Goal: Communication & Community: Share content

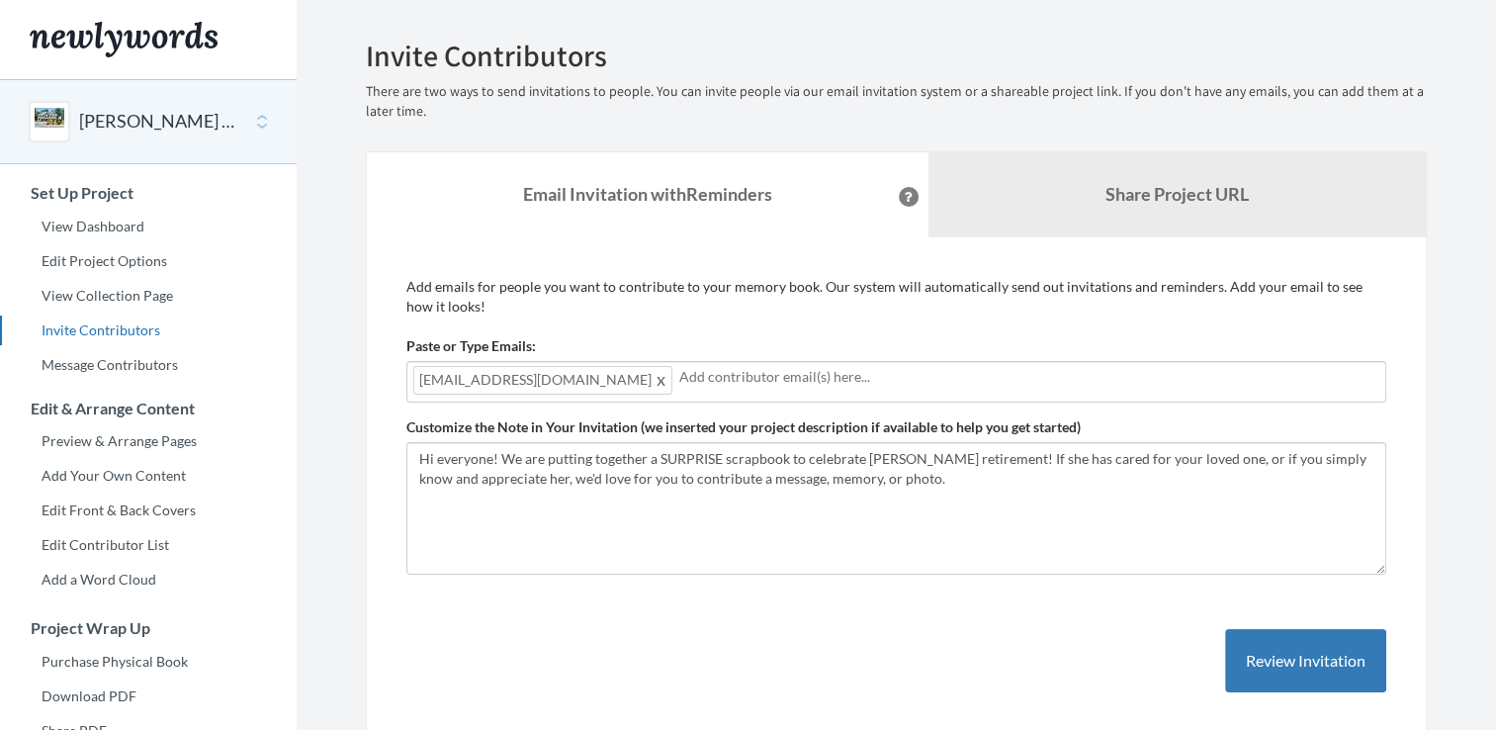
click at [654, 382] on span at bounding box center [661, 380] width 15 height 24
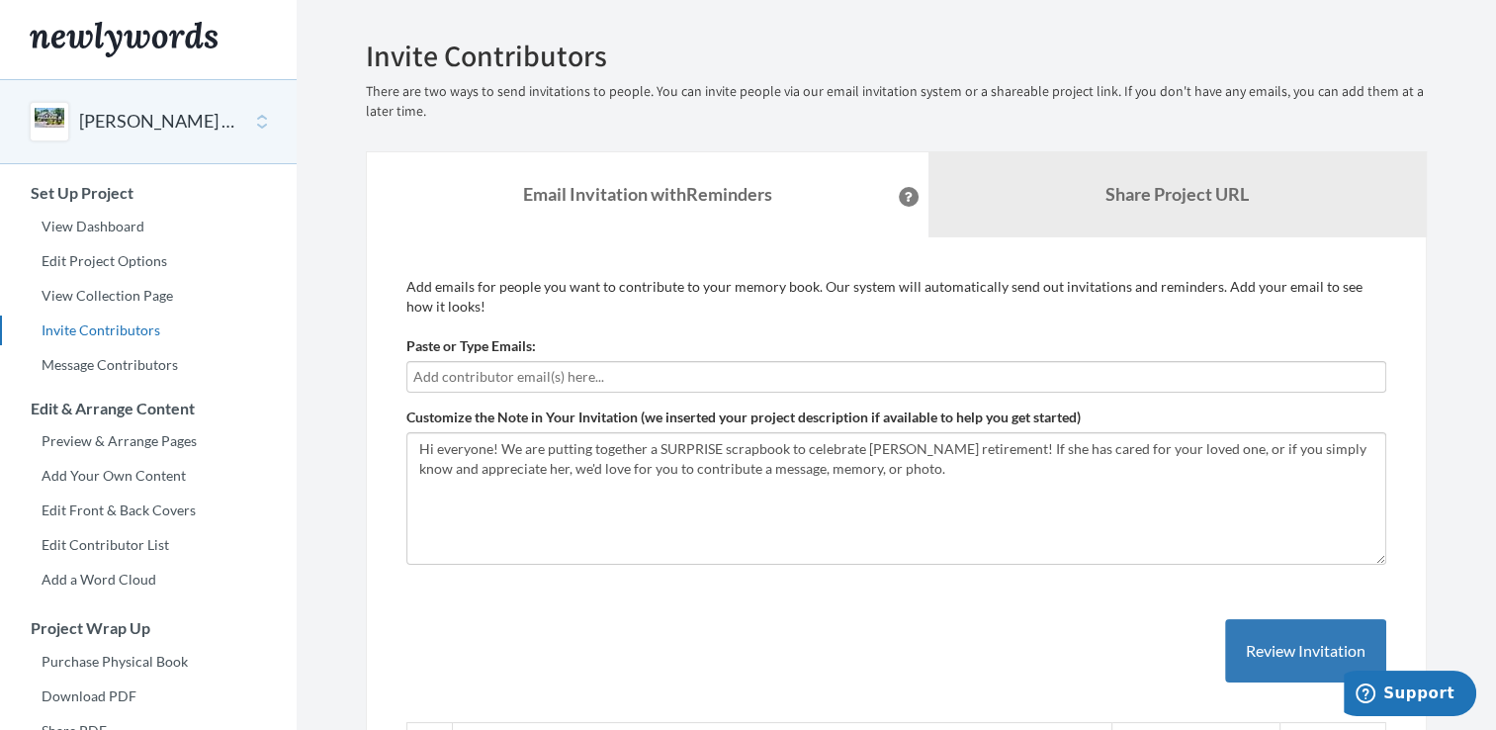
click at [571, 378] on input "text" at bounding box center [896, 377] width 966 height 22
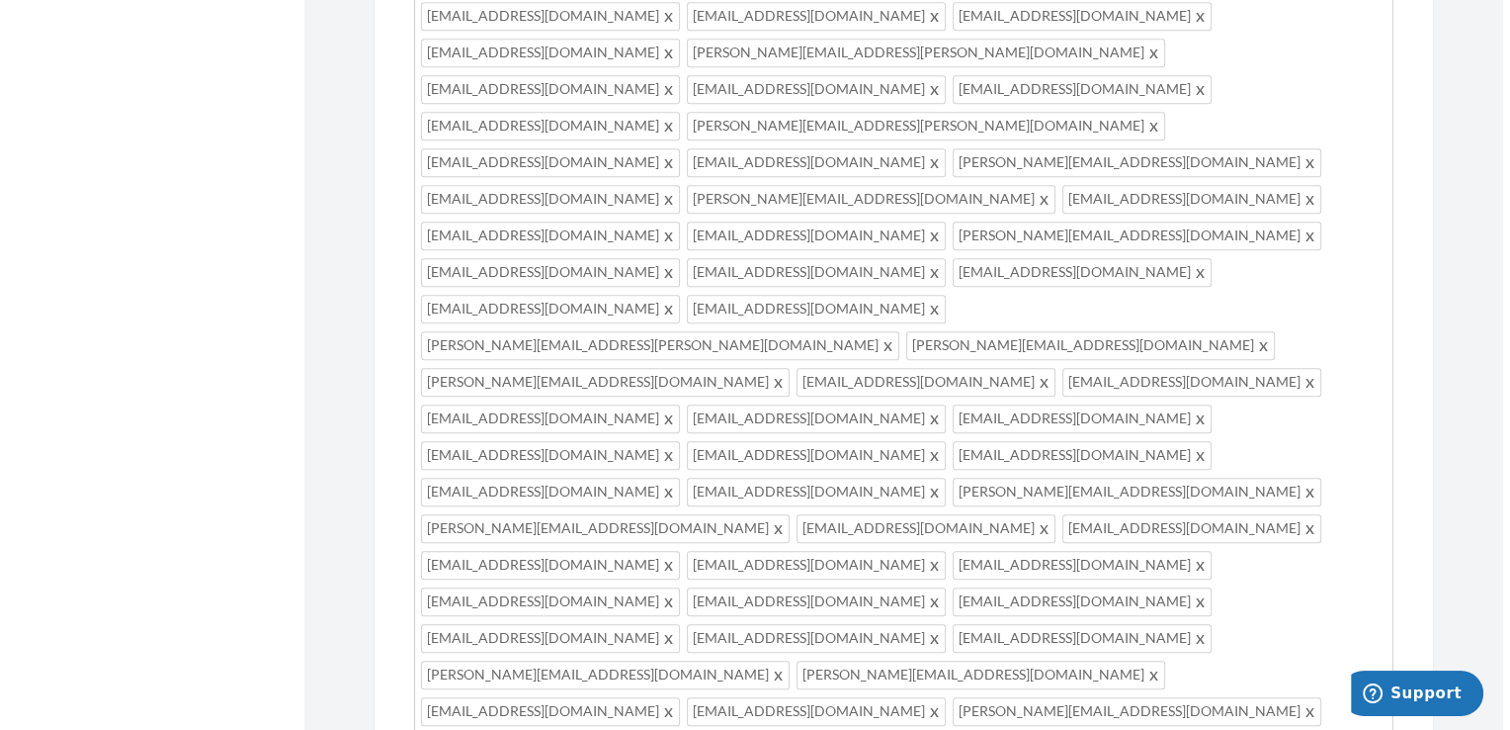
scroll to position [1708, 0]
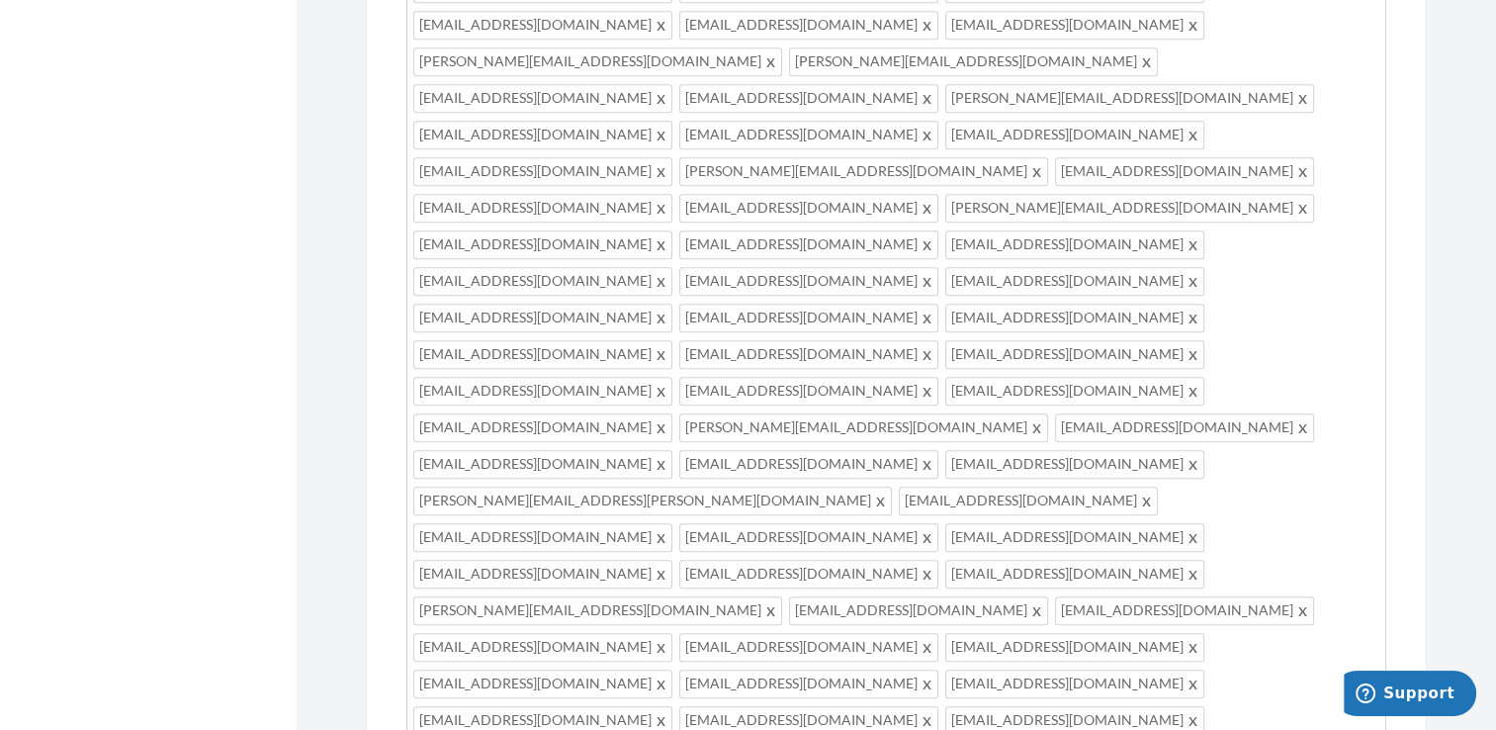
drag, startPoint x: 490, startPoint y: 224, endPoint x: 437, endPoint y: 228, distance: 53.5
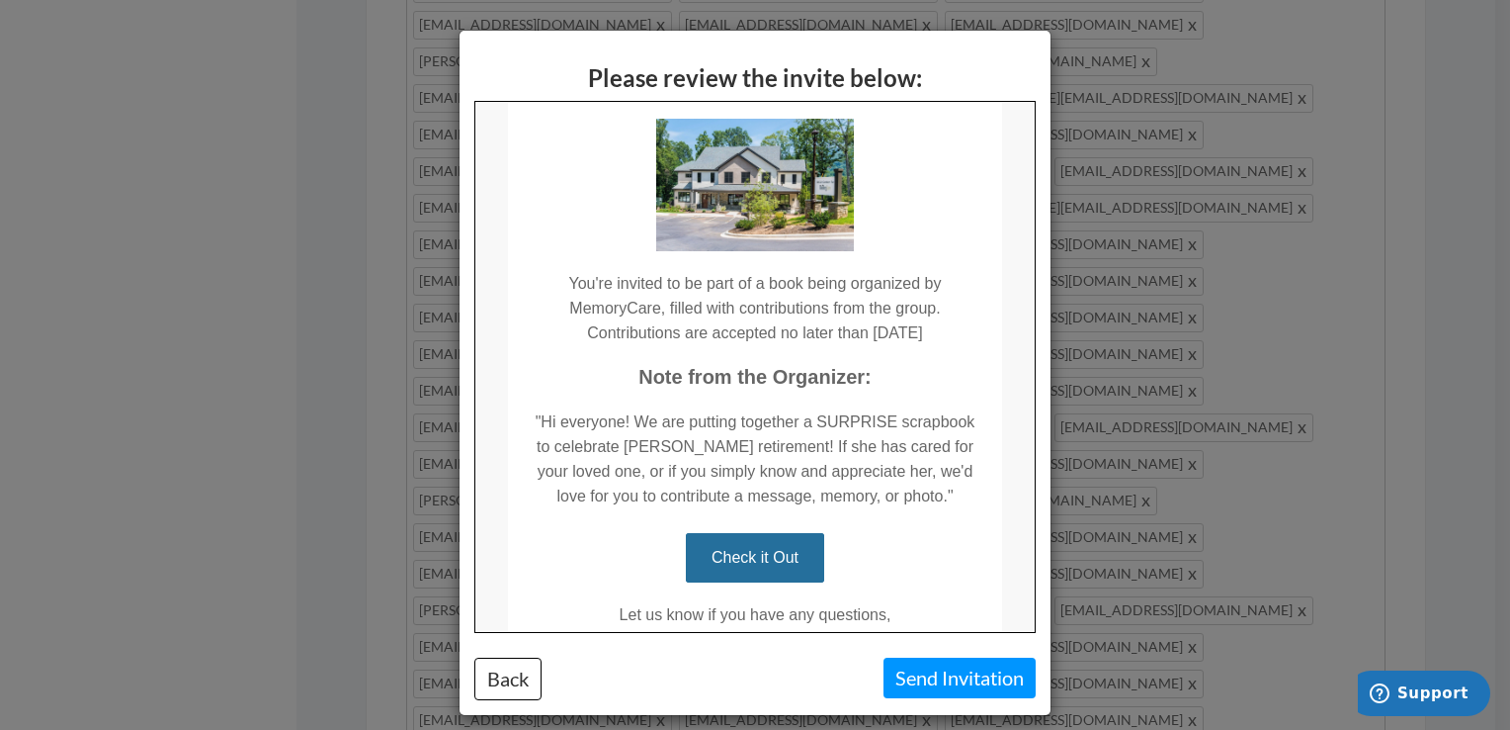
scroll to position [0, 0]
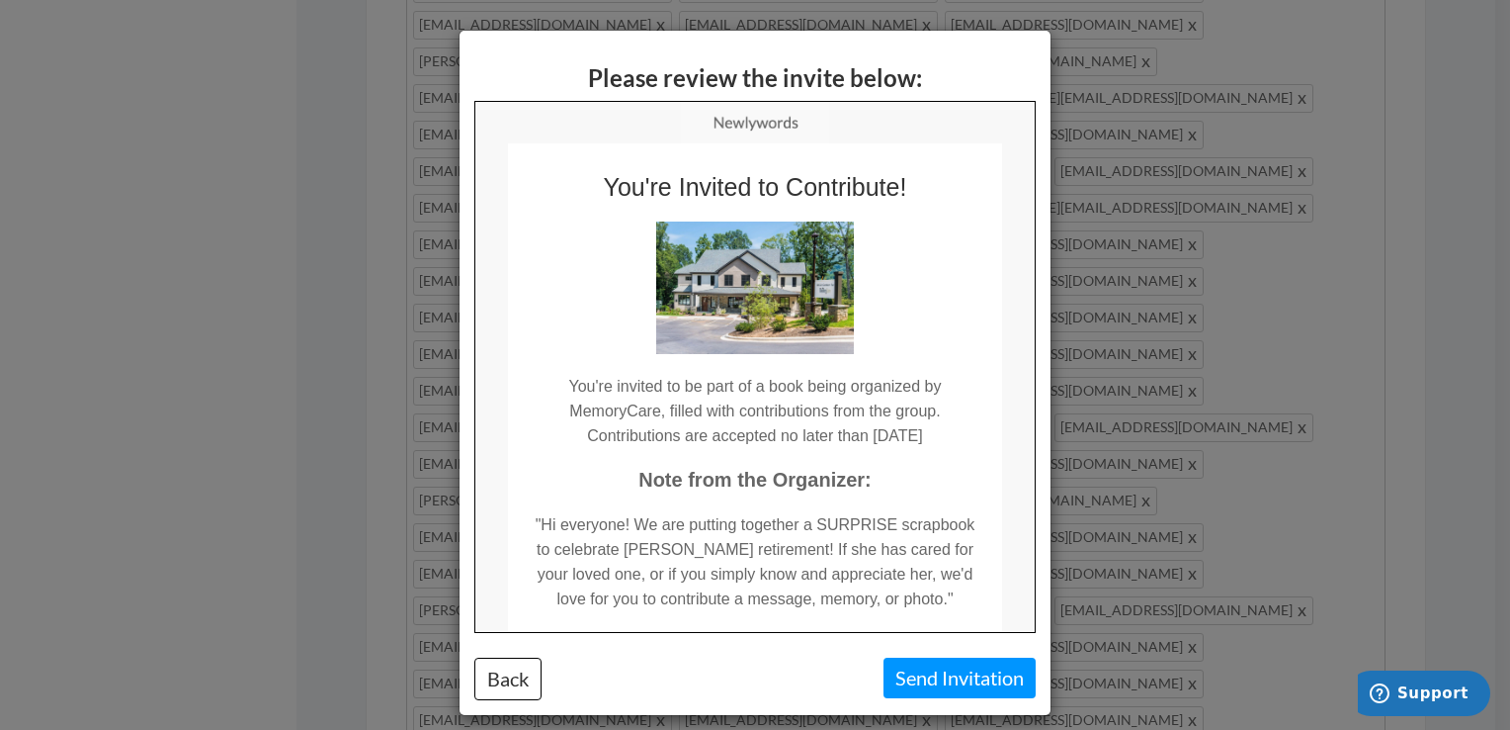
drag, startPoint x: 1023, startPoint y: 401, endPoint x: 1503, endPoint y: 445, distance: 481.4
click at [1140, 424] on div "Please review the invite below: Back Send Invitation" at bounding box center [755, 365] width 1510 height 730
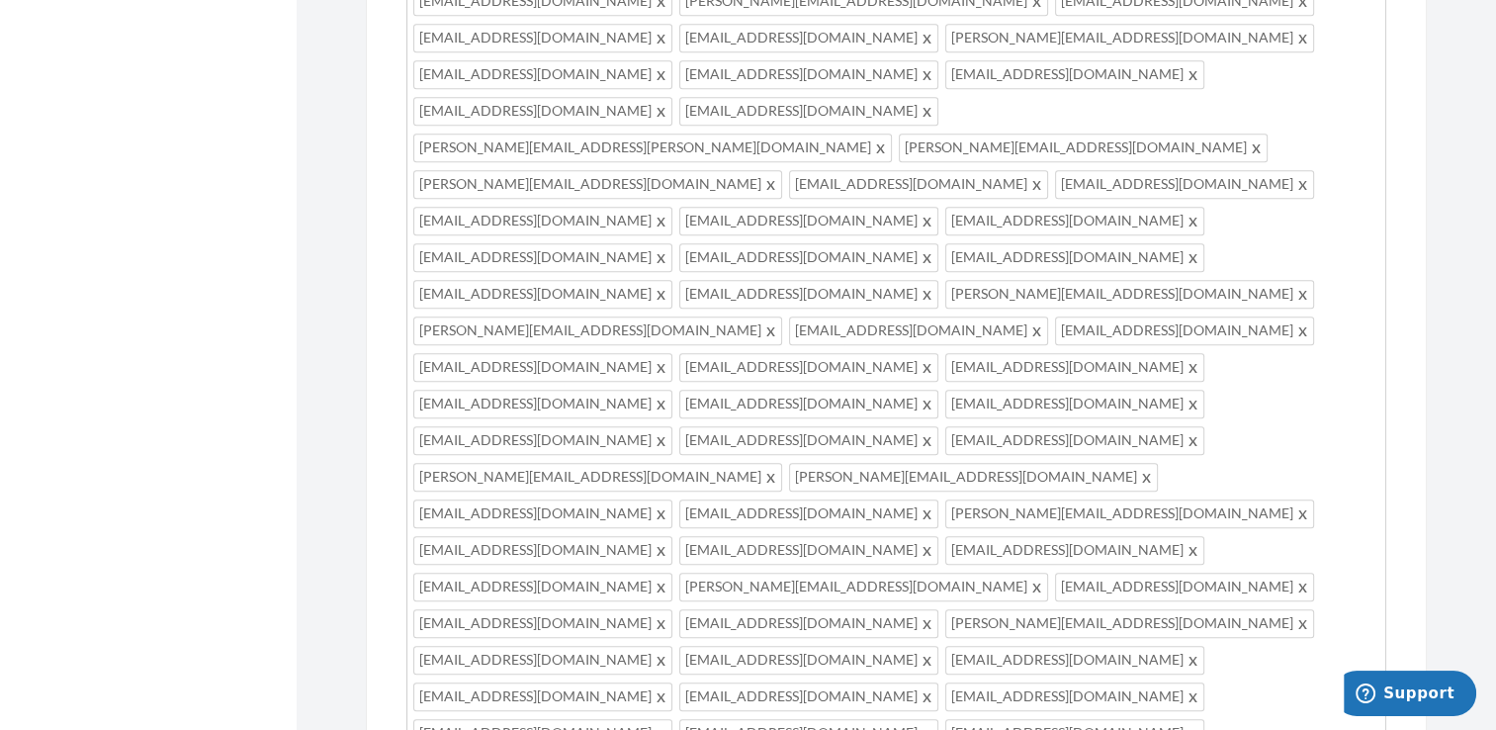
scroll to position [1292, 0]
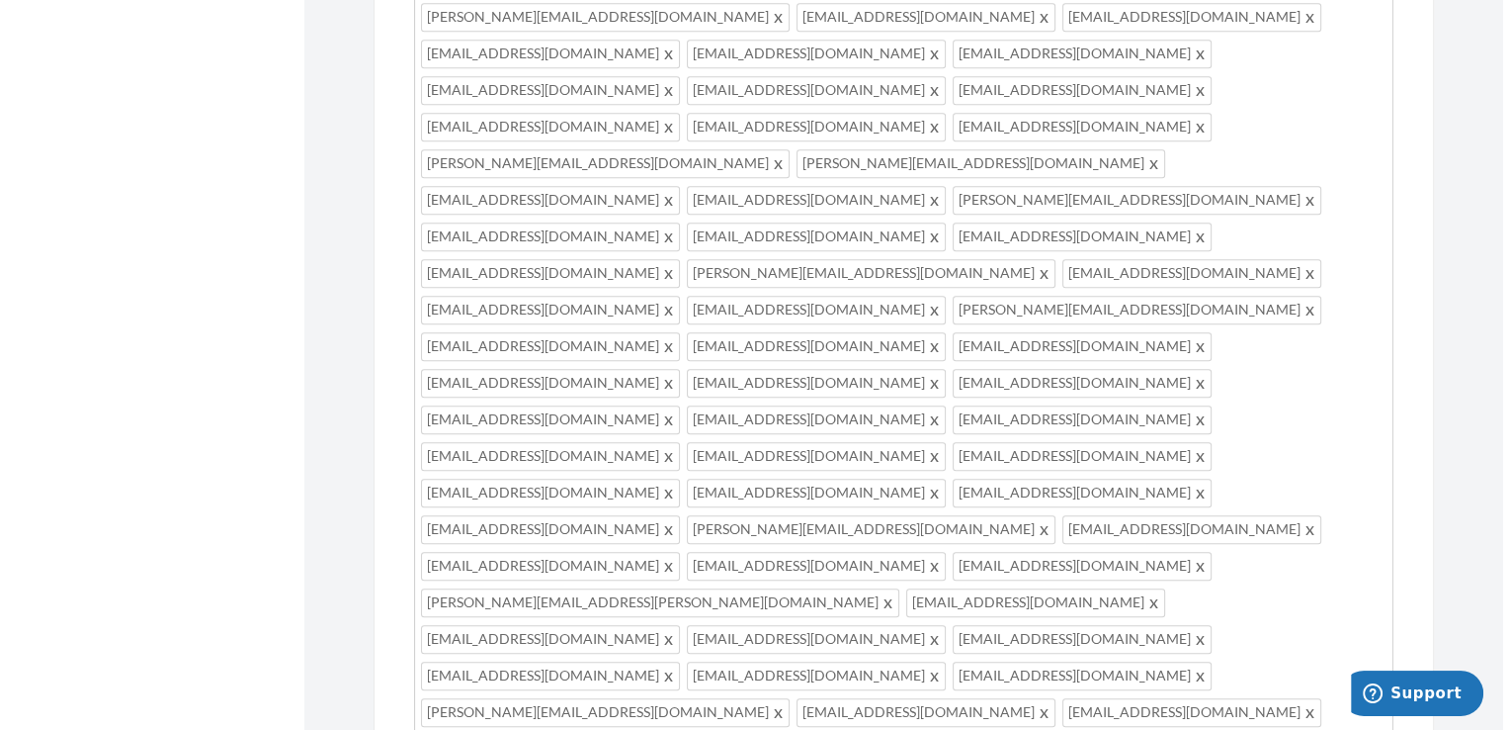
scroll to position [1708, 0]
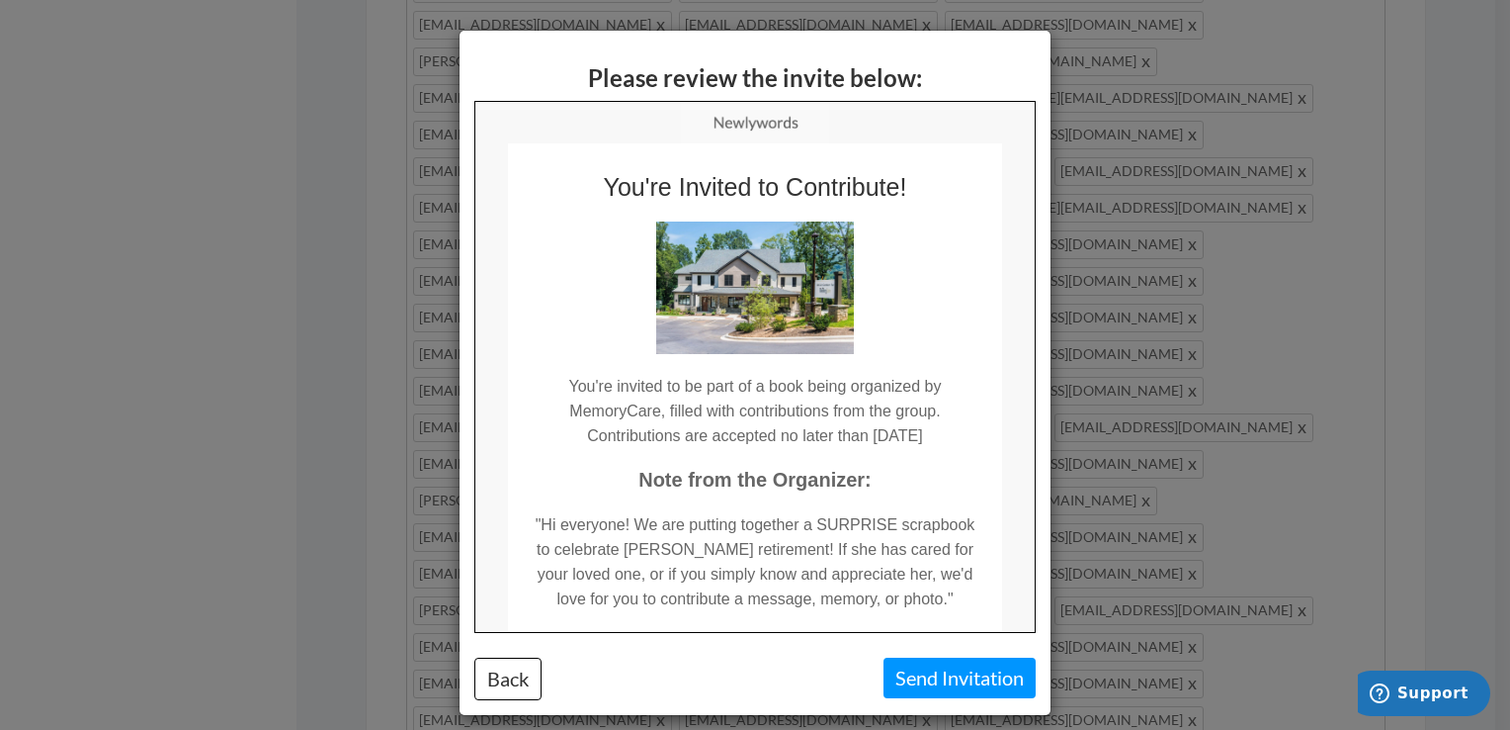
scroll to position [0, 0]
click at [968, 665] on button "Send Invitation" at bounding box center [960, 677] width 152 height 41
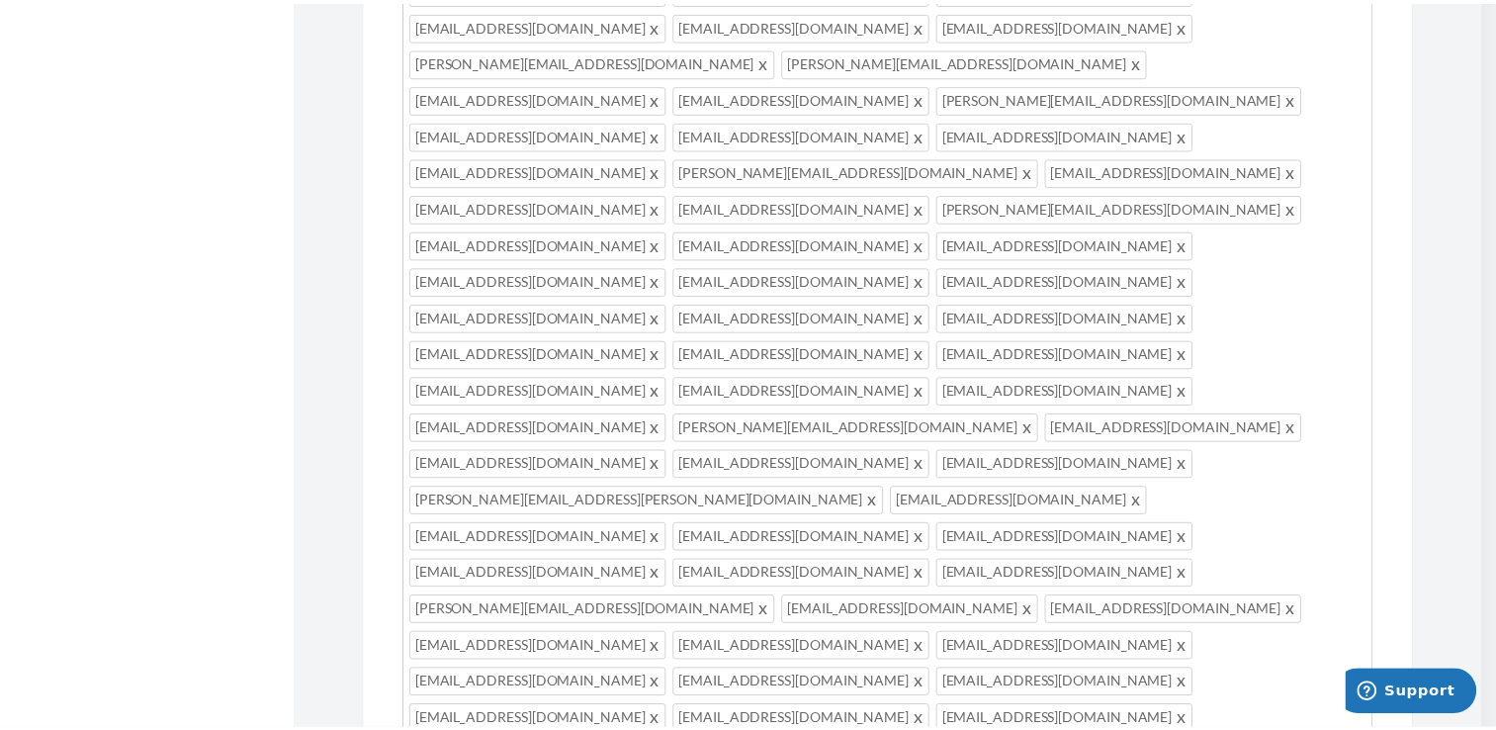
scroll to position [1673, 0]
